Goal: Information Seeking & Learning: Check status

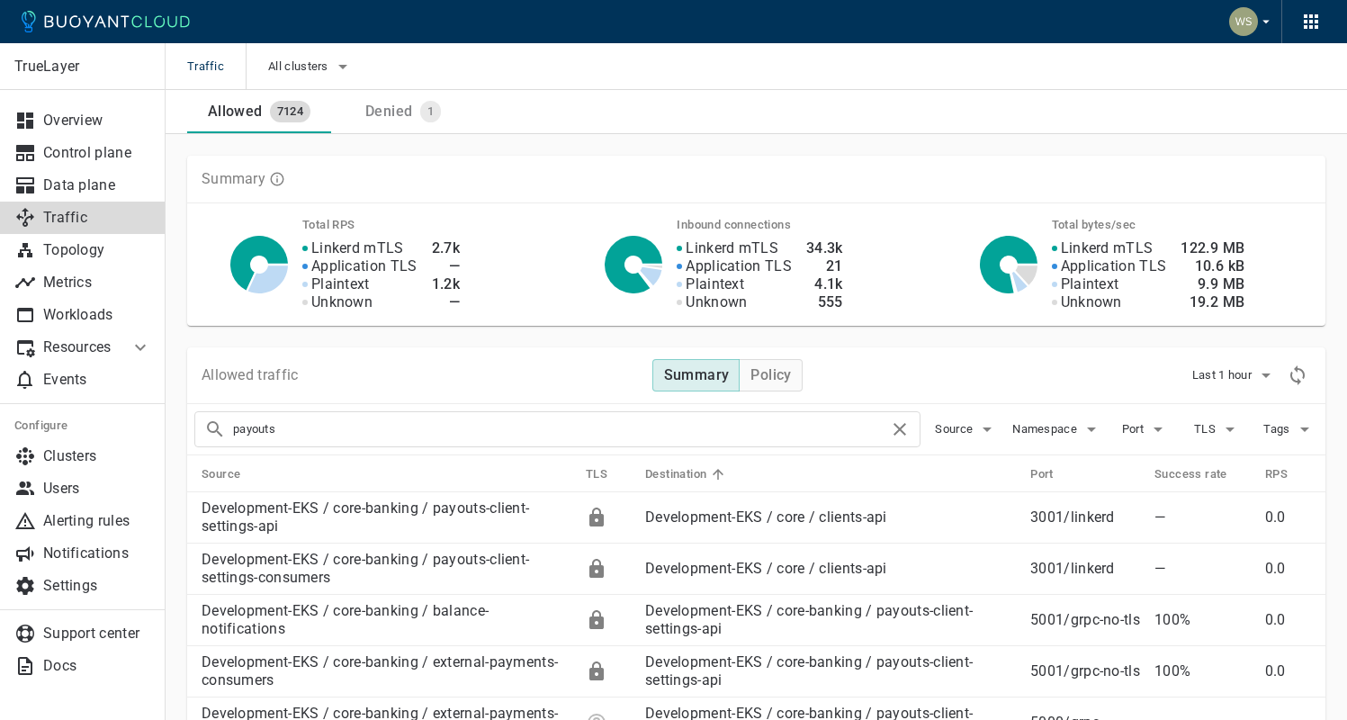
scroll to position [176, 0]
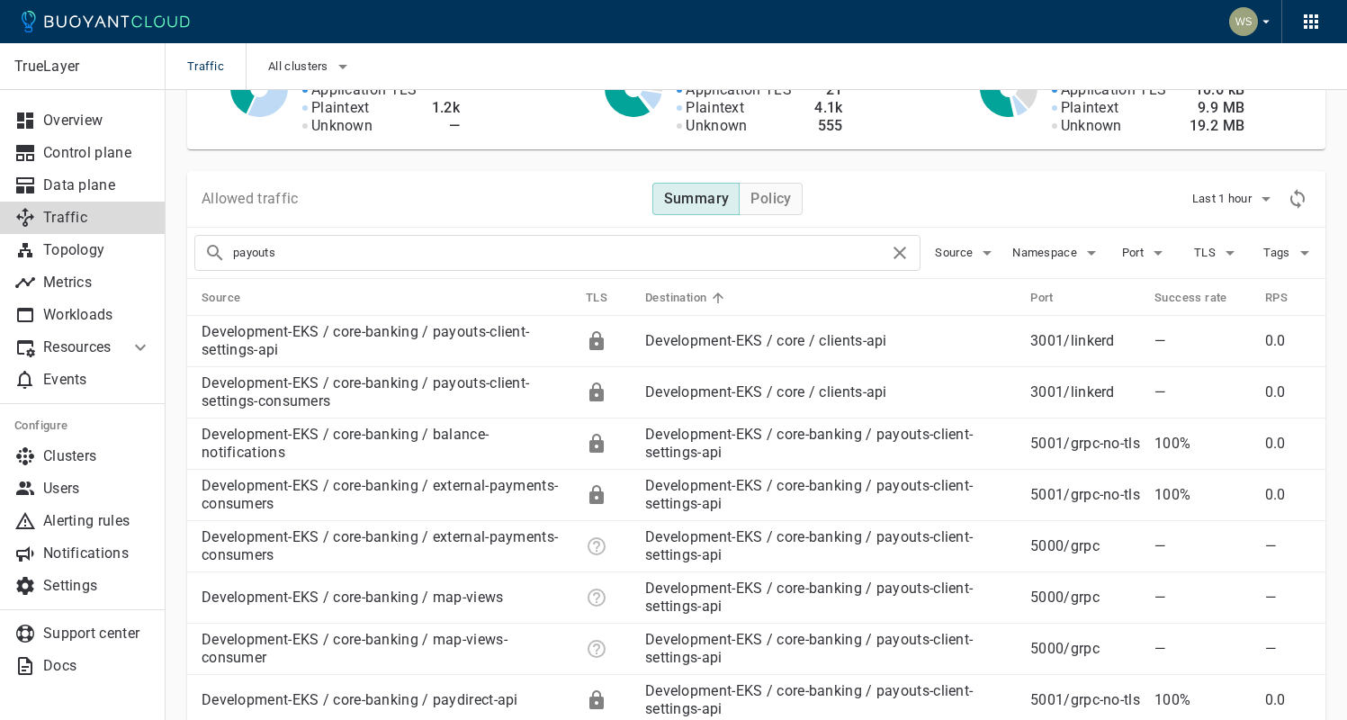
click at [384, 253] on input "payouts" at bounding box center [561, 252] width 656 height 25
drag, startPoint x: 384, startPoint y: 253, endPoint x: 125, endPoint y: 264, distance: 259.5
type input "map-views"
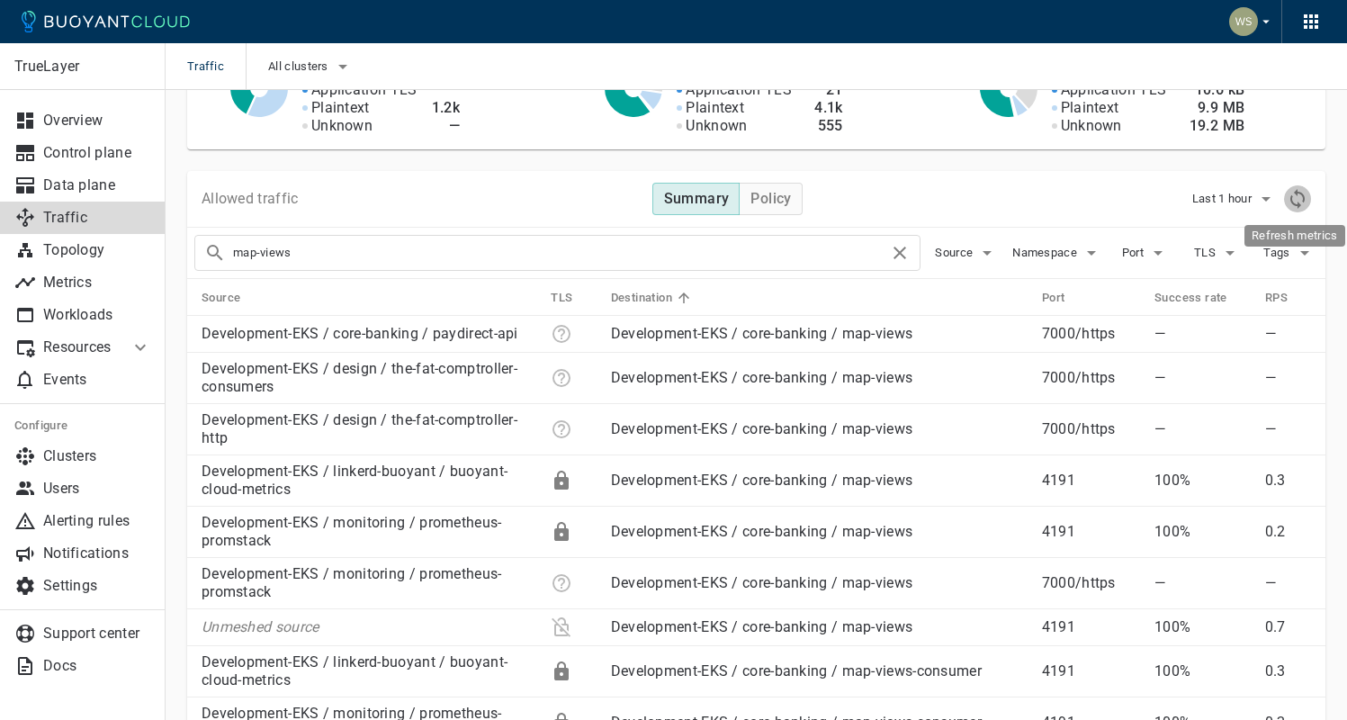
click at [1301, 203] on icon "Refresh metrics" at bounding box center [1298, 199] width 22 height 22
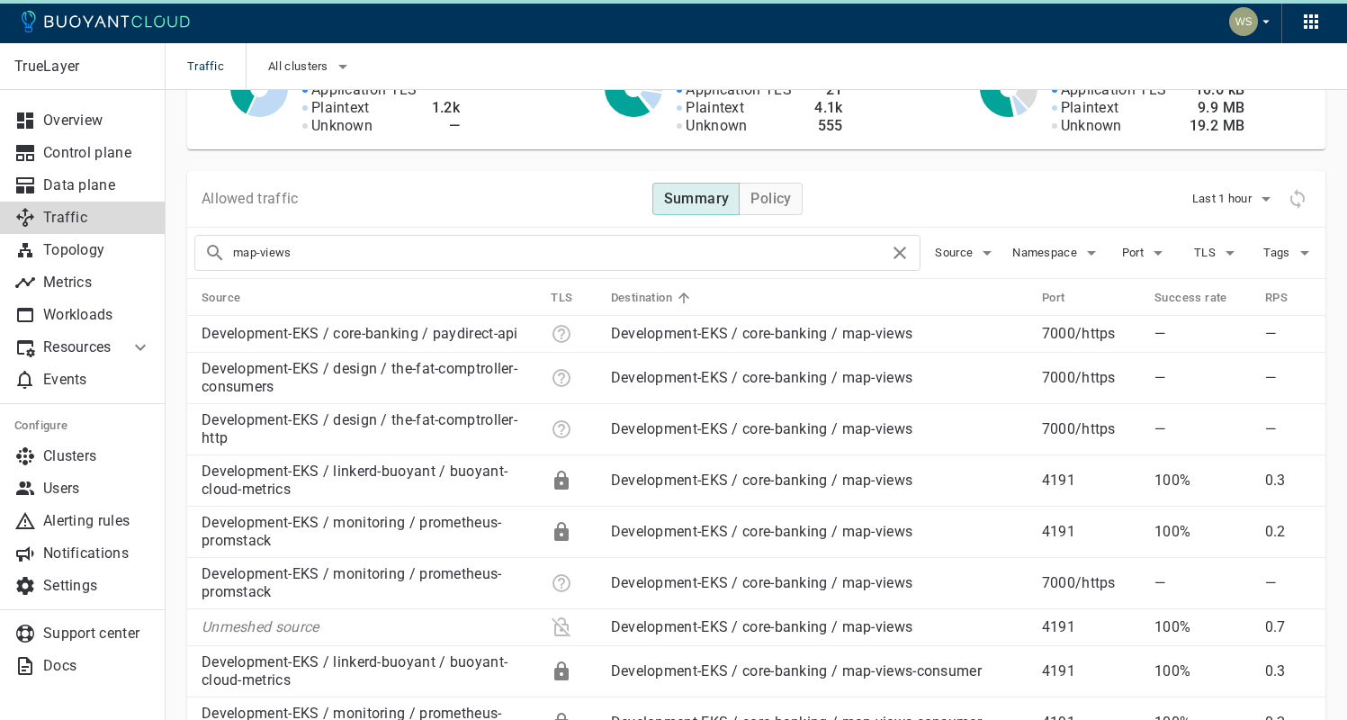
click at [575, 244] on input "map-views" at bounding box center [561, 252] width 656 height 25
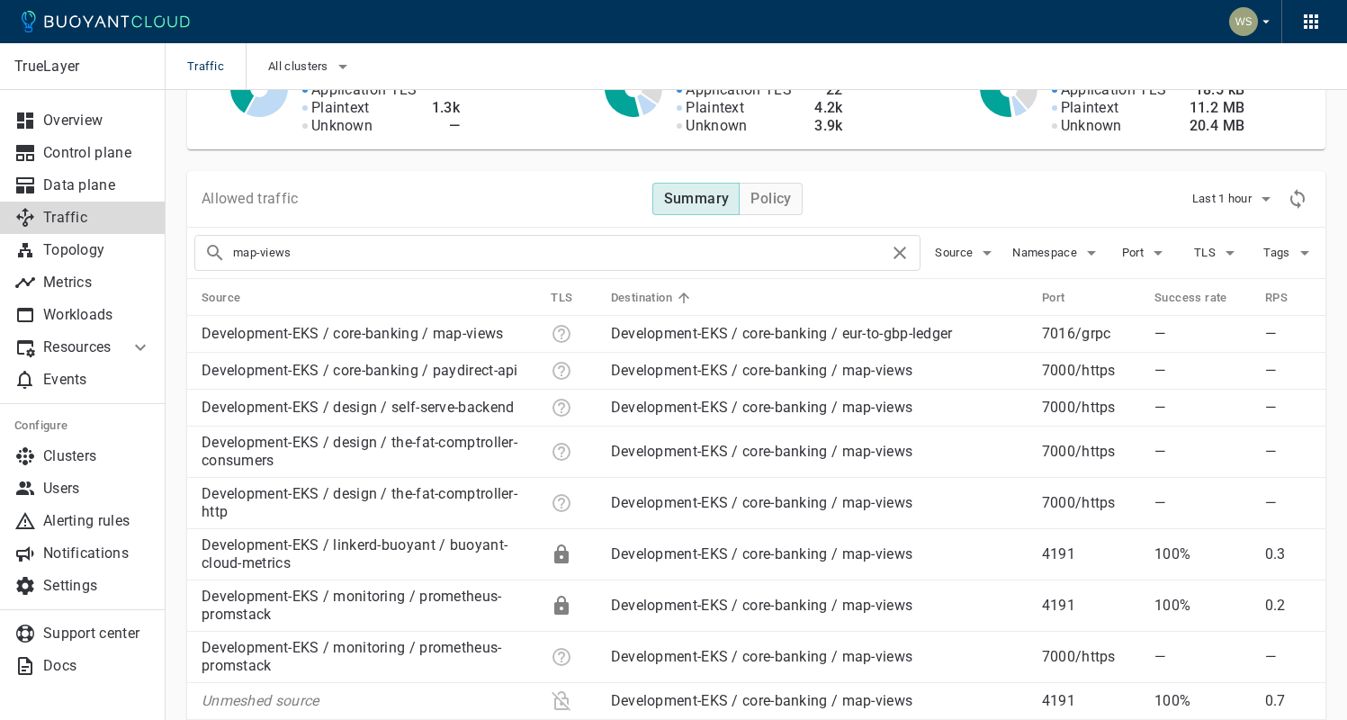
drag, startPoint x: 598, startPoint y: 247, endPoint x: 165, endPoint y: 239, distance: 433.0
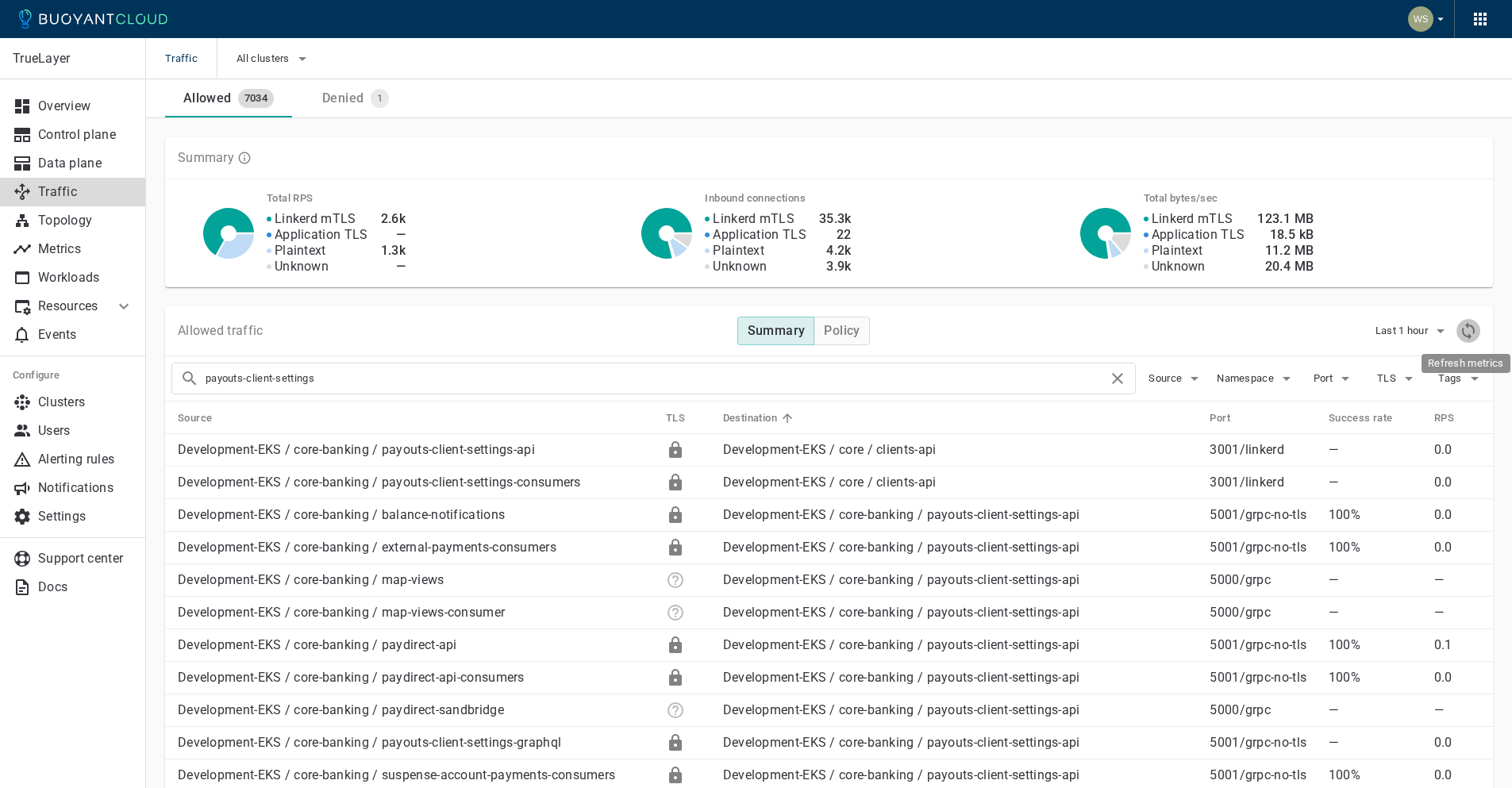
click at [1188, 335] on icon "Refresh metrics" at bounding box center [1468, 331] width 19 height 19
click at [1188, 331] on icon "Refresh metrics" at bounding box center [1468, 331] width 19 height 19
click at [355, 378] on input "payouts-client-settings" at bounding box center [656, 378] width 902 height 22
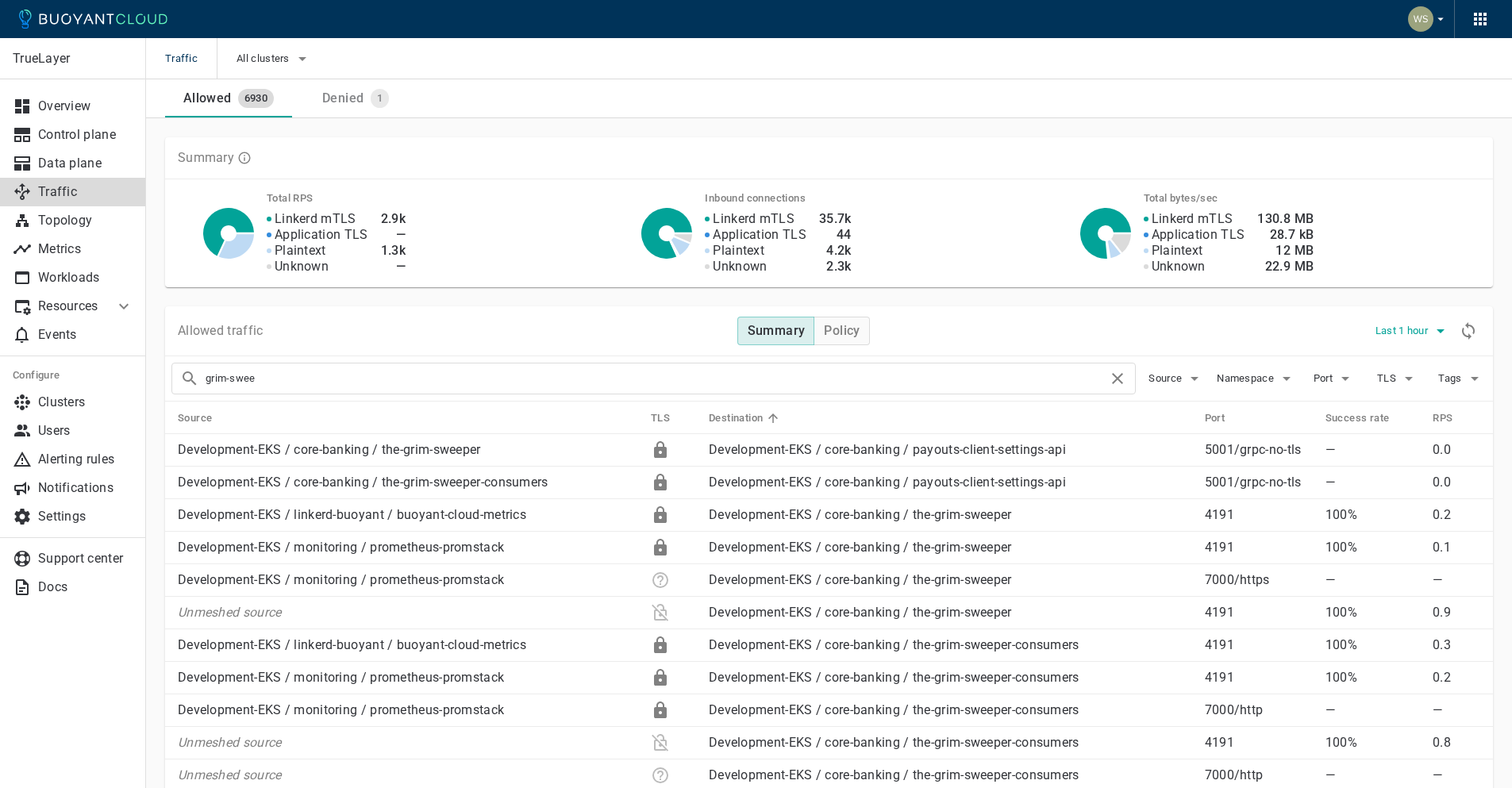
click at [1188, 319] on button "Last 1 hour" at bounding box center [1412, 331] width 75 height 24
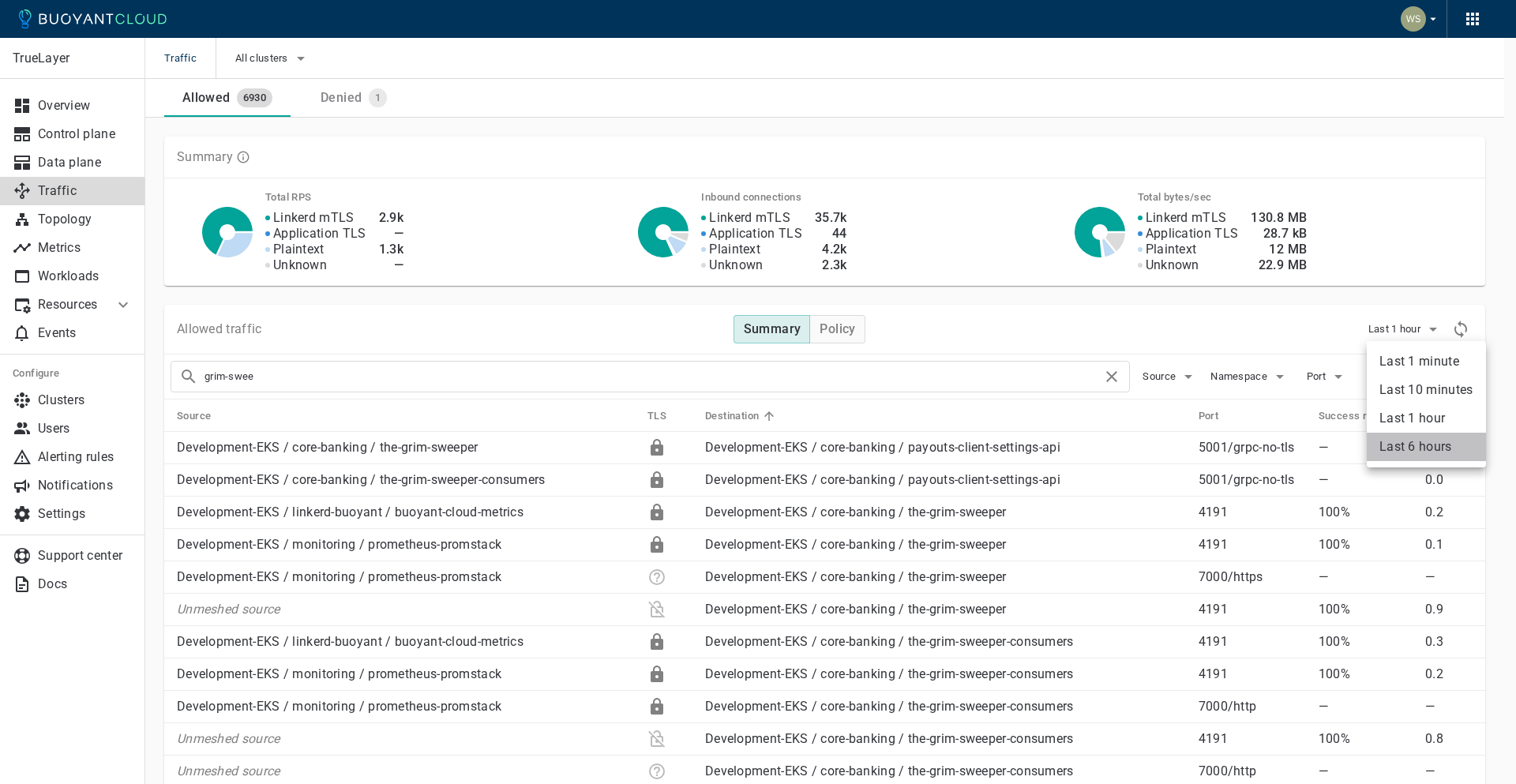
click at [1182, 453] on li "Last 6 hours" at bounding box center [1427, 446] width 119 height 28
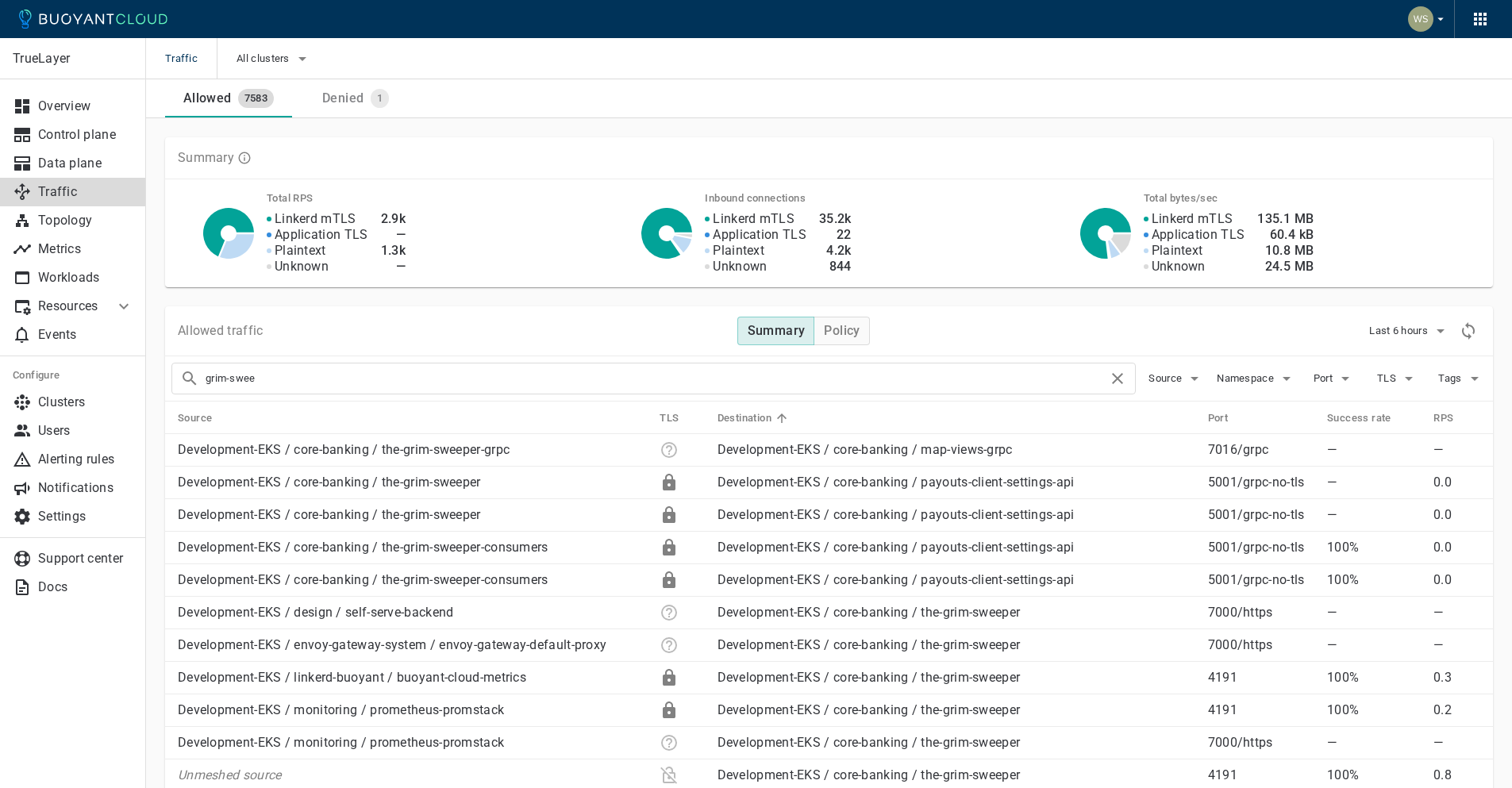
drag, startPoint x: 397, startPoint y: 385, endPoint x: 50, endPoint y: 366, distance: 347.5
type input "payouts-client-sett"
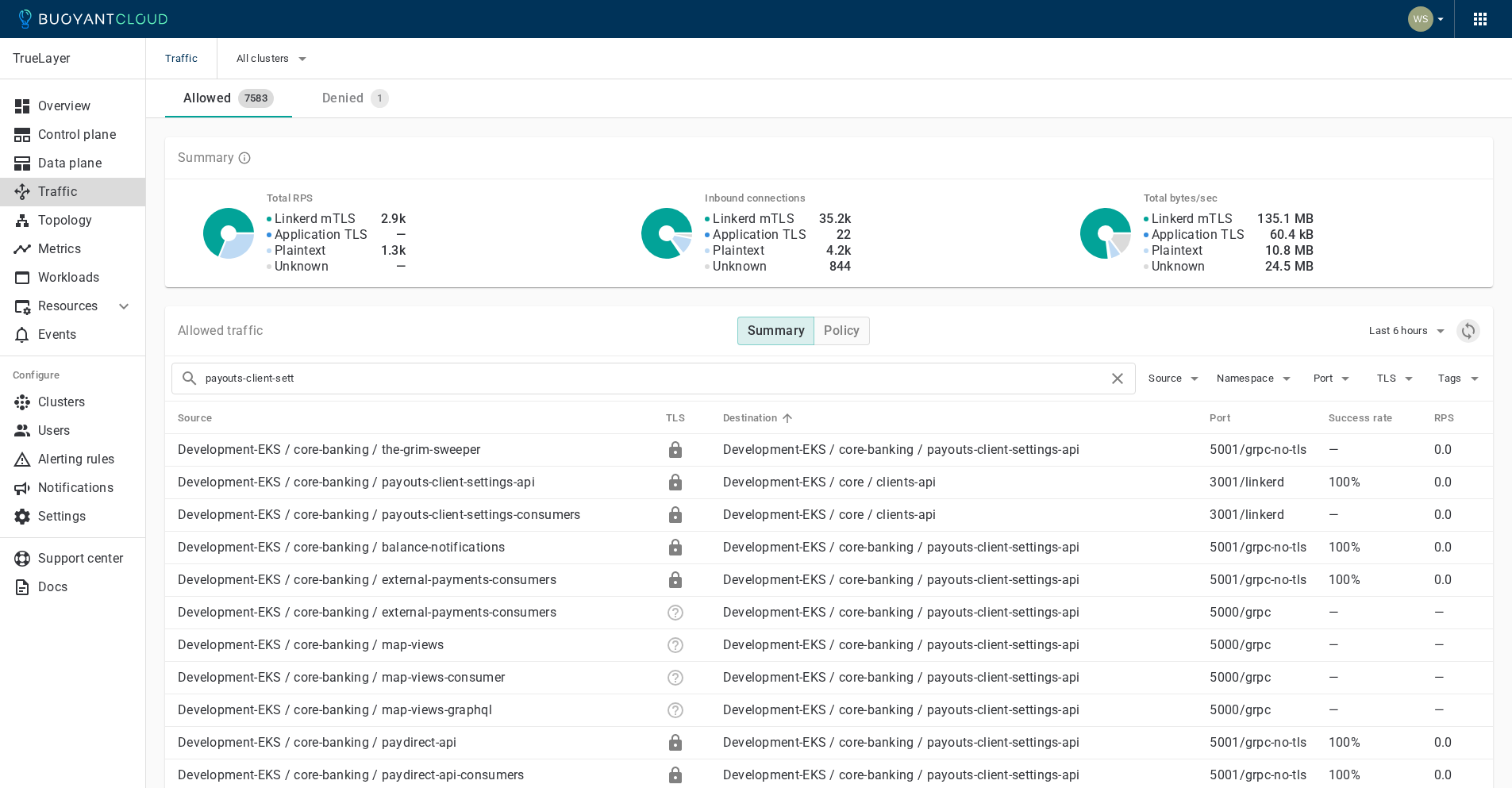
click at [1188, 325] on icon "Refresh metrics" at bounding box center [1468, 331] width 19 height 19
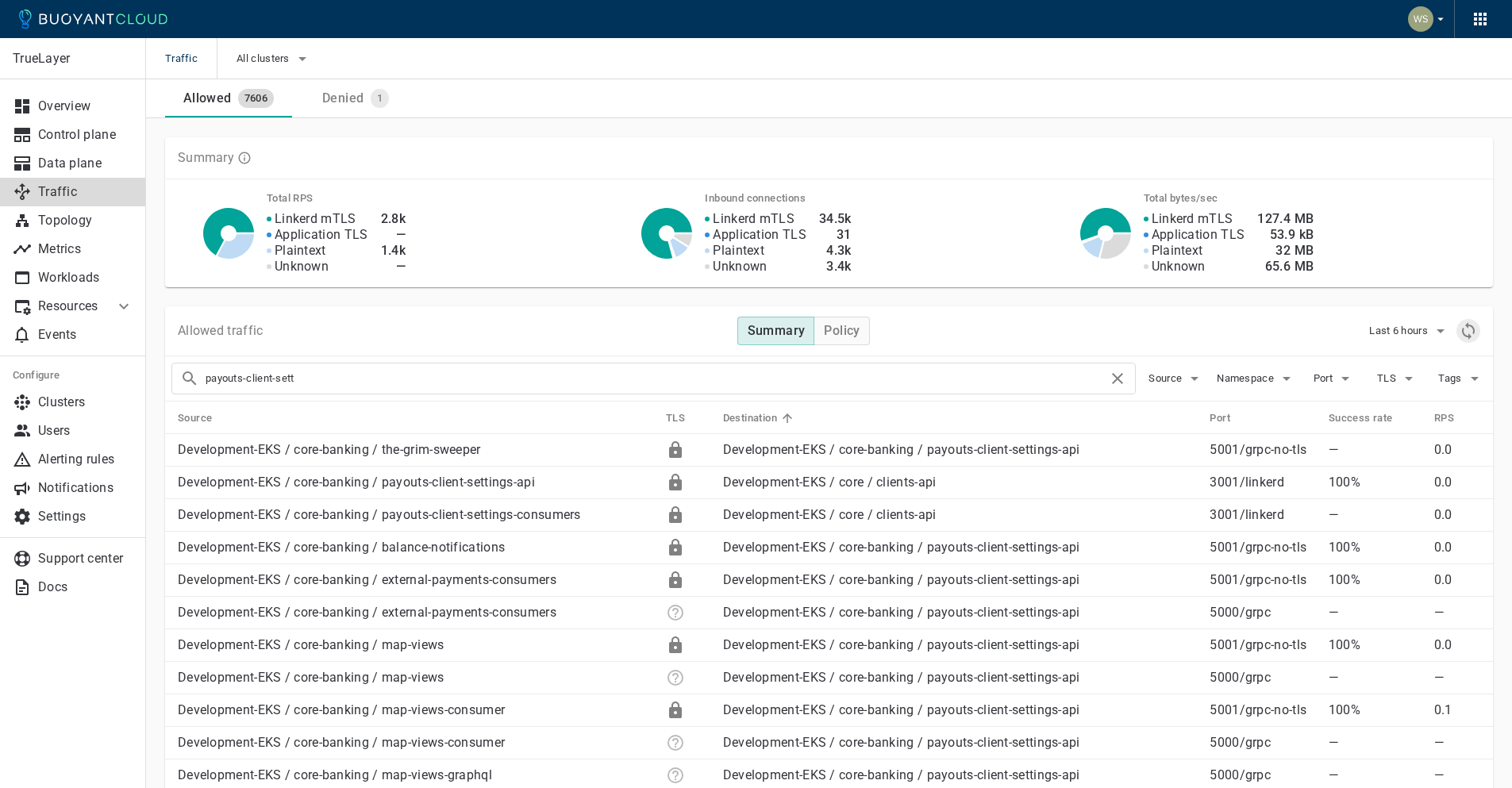
click at [1188, 323] on icon "Refresh metrics" at bounding box center [1468, 331] width 19 height 19
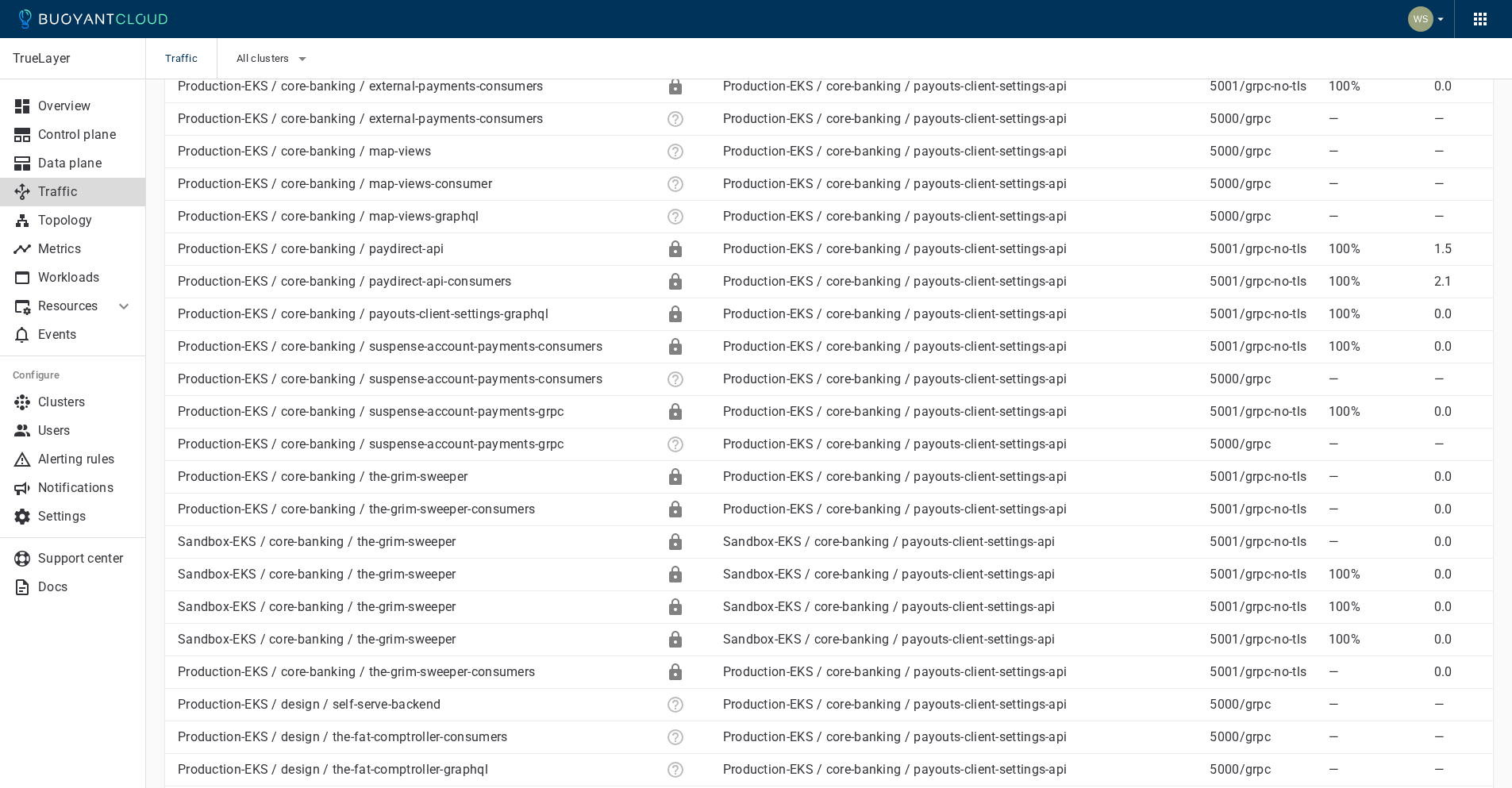
scroll to position [2497, 0]
